Goal: Complete application form: Complete application form

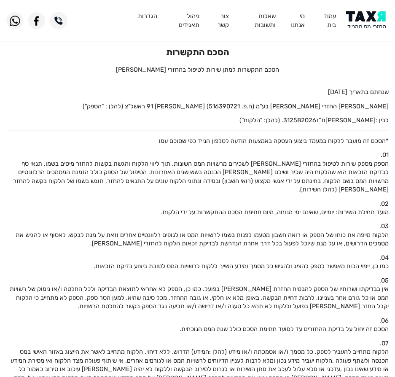
click at [379, 20] on img at bounding box center [367, 20] width 43 height 19
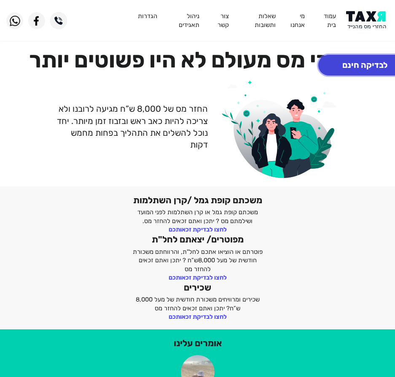
click at [365, 64] on button "לבדיקה חינם" at bounding box center [364, 65] width 93 height 21
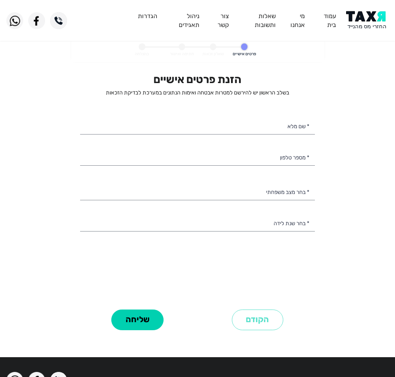
select select
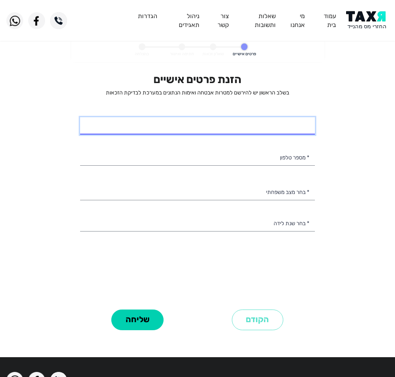
click at [242, 127] on input "* שם מלא" at bounding box center [197, 126] width 235 height 18
click at [307, 129] on input "שון עטיה" at bounding box center [197, 126] width 235 height 18
type input "שרון עטיה"
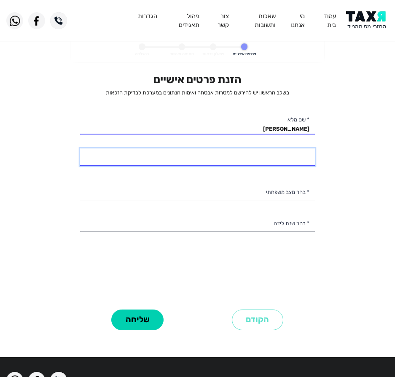
click at [298, 163] on input "* מספר טלפון" at bounding box center [197, 157] width 235 height 18
type input "055-3161400"
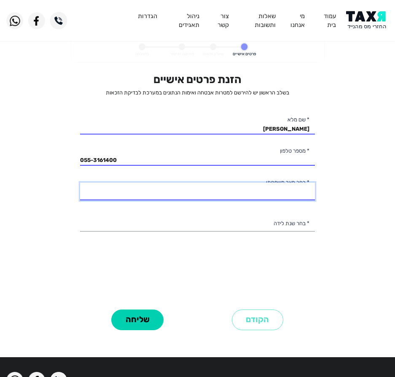
click at [289, 190] on select "רווק/ה נשוי/אה גרוש/ה אלמן/נה" at bounding box center [197, 191] width 235 height 18
select select "3: Divorced"
click at [80, 182] on select "רווק/ה נשוי/אה גרוש/ה אלמן/נה" at bounding box center [197, 191] width 235 height 18
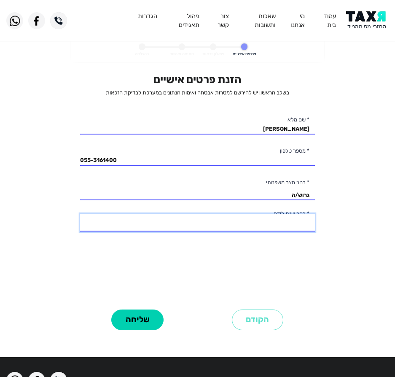
drag, startPoint x: 260, startPoint y: 223, endPoint x: 254, endPoint y: 225, distance: 6.7
click at [260, 223] on select "2003 2002 2001 2000 1999 1998 1997 1996 1995 1994 1993 1992 1991 1990 1989 1988…" at bounding box center [197, 223] width 235 height 18
click at [237, 229] on select "2003 2002 2001 2000 1999 1998 1997 1996 1995 1994 1993 1992 1991 1990 1989 1988…" at bounding box center [197, 223] width 235 height 18
select select "30: 1974"
click at [80, 214] on select "2003 2002 2001 2000 1999 1998 1997 1996 1995 1994 1993 1992 1991 1990 1989 1988…" at bounding box center [197, 223] width 235 height 18
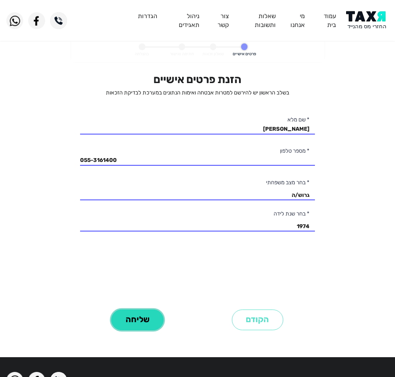
drag, startPoint x: 138, startPoint y: 314, endPoint x: 171, endPoint y: 307, distance: 34.5
click at [139, 314] on button "שליחה" at bounding box center [137, 319] width 52 height 21
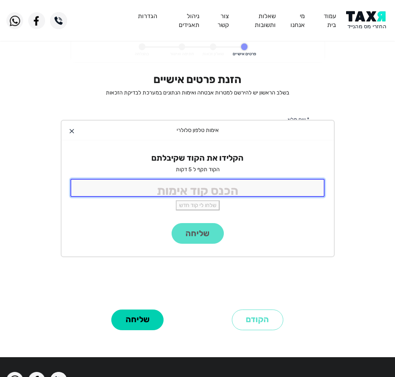
click at [235, 181] on input "tel" at bounding box center [197, 188] width 254 height 18
type input "9988"
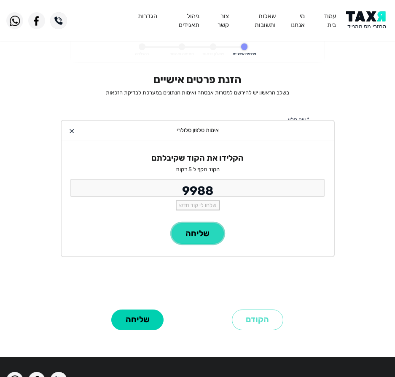
click at [195, 225] on button "שליחה" at bounding box center [197, 233] width 52 height 21
